Goal: Task Accomplishment & Management: Use online tool/utility

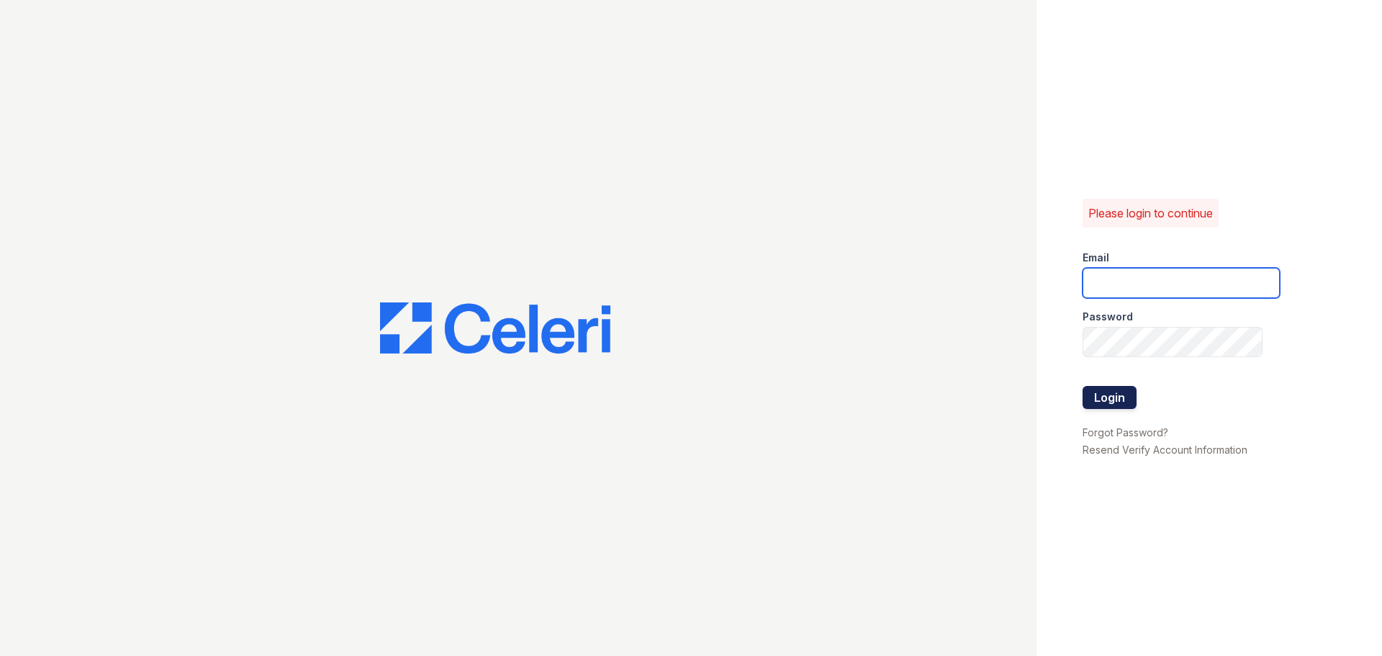
type input "arbors2@cafmanagement.com"
click at [1098, 392] on button "Login" at bounding box center [1109, 397] width 54 height 23
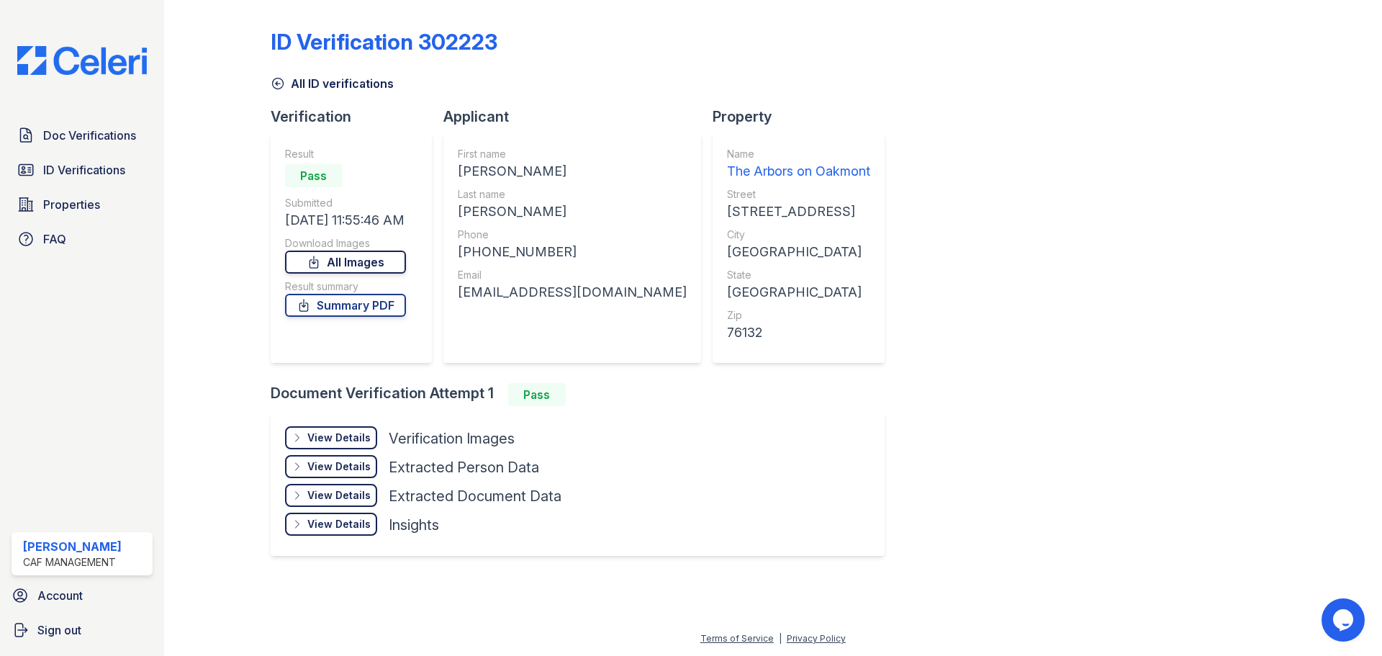
click at [355, 256] on link "All Images" at bounding box center [345, 261] width 121 height 23
